Goal: Transaction & Acquisition: Purchase product/service

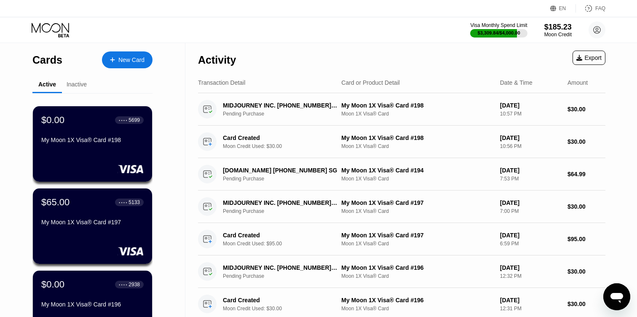
click at [62, 30] on icon at bounding box center [51, 30] width 39 height 15
click at [115, 57] on div at bounding box center [116, 59] width 3 height 7
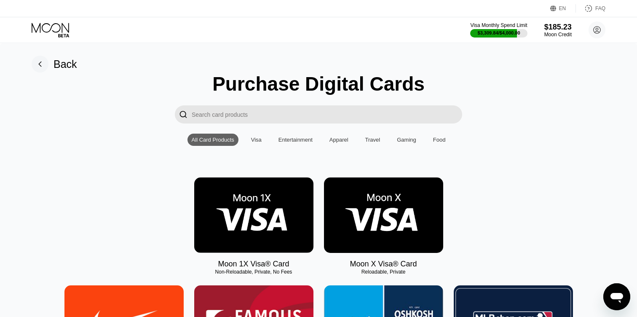
click at [262, 202] on img at bounding box center [253, 214] width 119 height 75
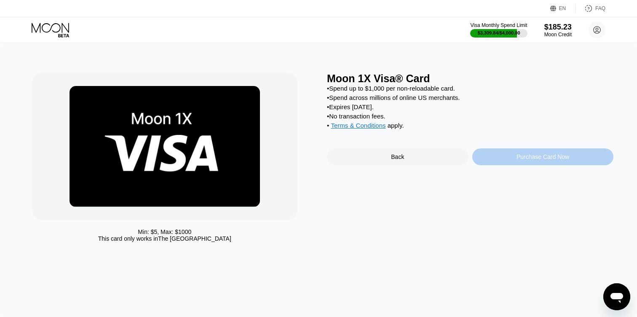
click at [486, 155] on div "Purchase Card Now" at bounding box center [543, 156] width 142 height 17
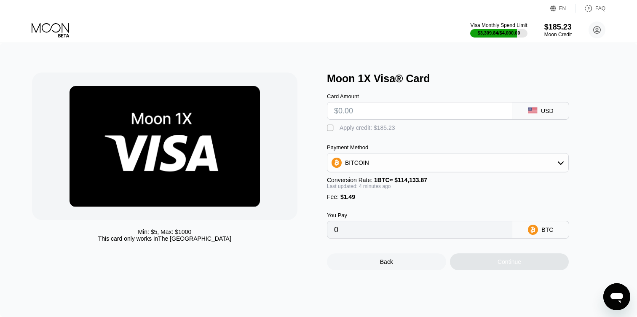
click at [349, 110] on input "text" at bounding box center [419, 110] width 171 height 17
type input "$3"
type input "0.00003934"
type input "$30"
type input "0.00027584"
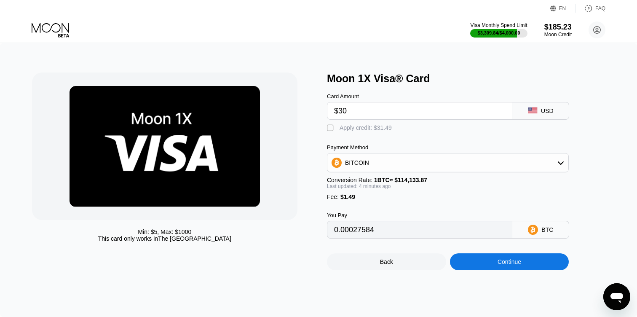
type input "$30"
click at [332, 128] on div "" at bounding box center [331, 128] width 8 height 8
type input "0"
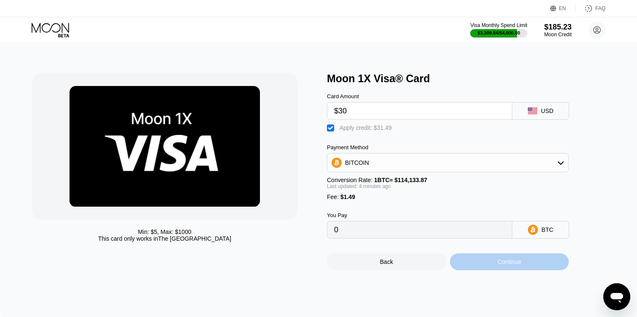
click at [470, 261] on div "Continue" at bounding box center [509, 261] width 119 height 17
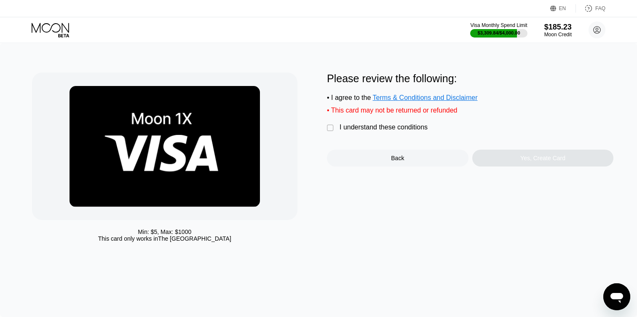
click at [354, 129] on div "I understand these conditions" at bounding box center [383, 127] width 88 height 8
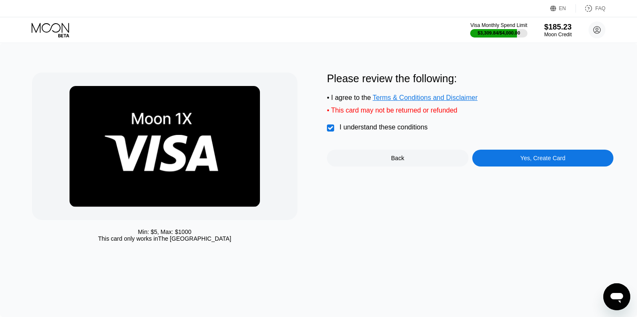
click at [524, 158] on div "Yes, Create Card" at bounding box center [542, 158] width 45 height 7
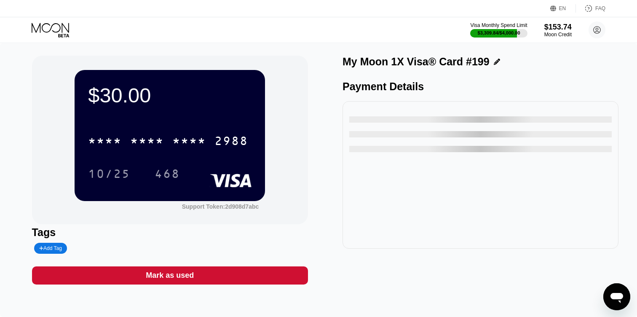
click at [230, 138] on div "2988" at bounding box center [231, 141] width 34 height 13
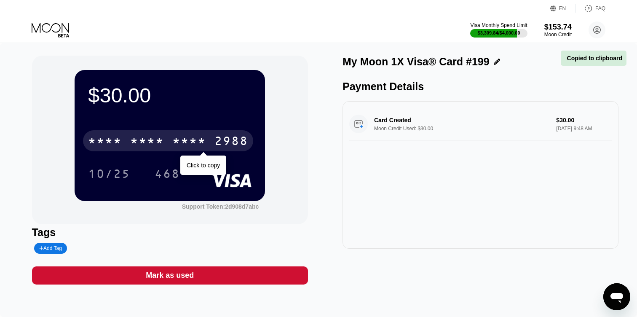
click at [230, 139] on div "2988" at bounding box center [231, 141] width 34 height 13
